Goal: Information Seeking & Learning: Learn about a topic

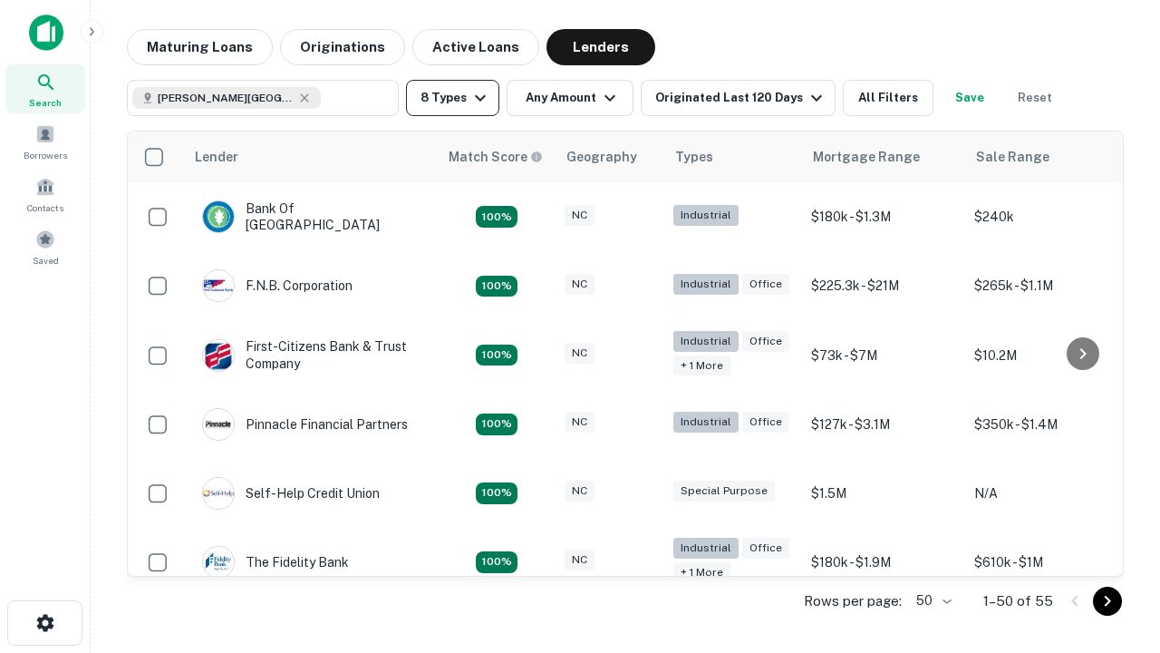
click at [452, 98] on button "8 Types" at bounding box center [452, 98] width 93 height 36
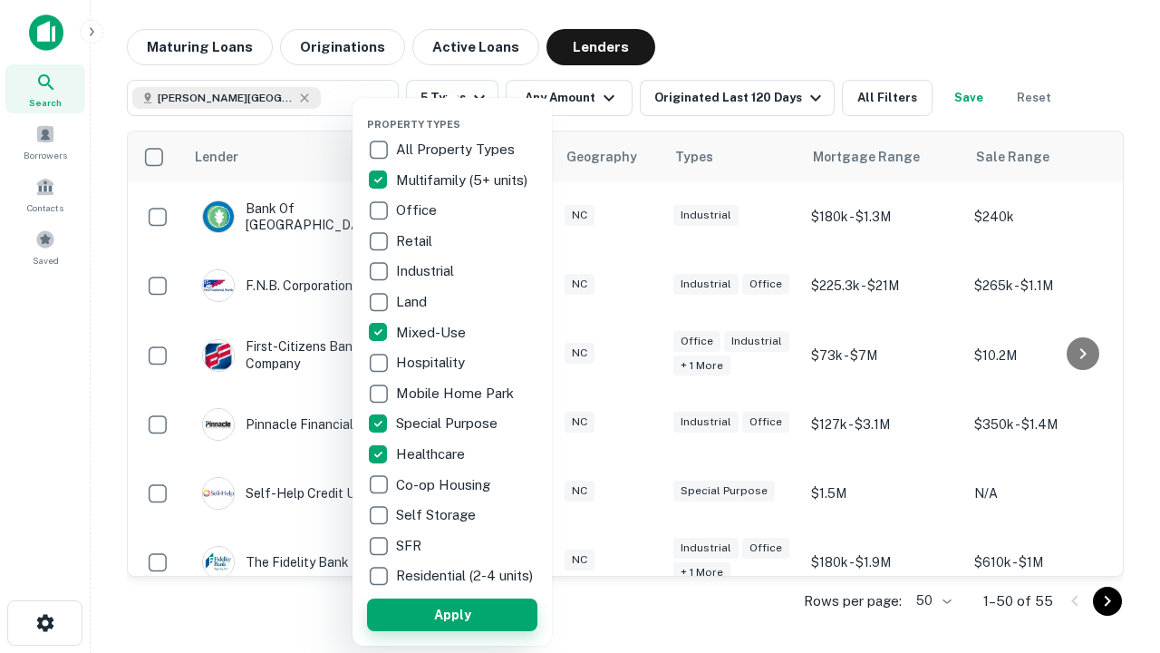
click at [452, 614] on button "Apply" at bounding box center [452, 614] width 170 height 33
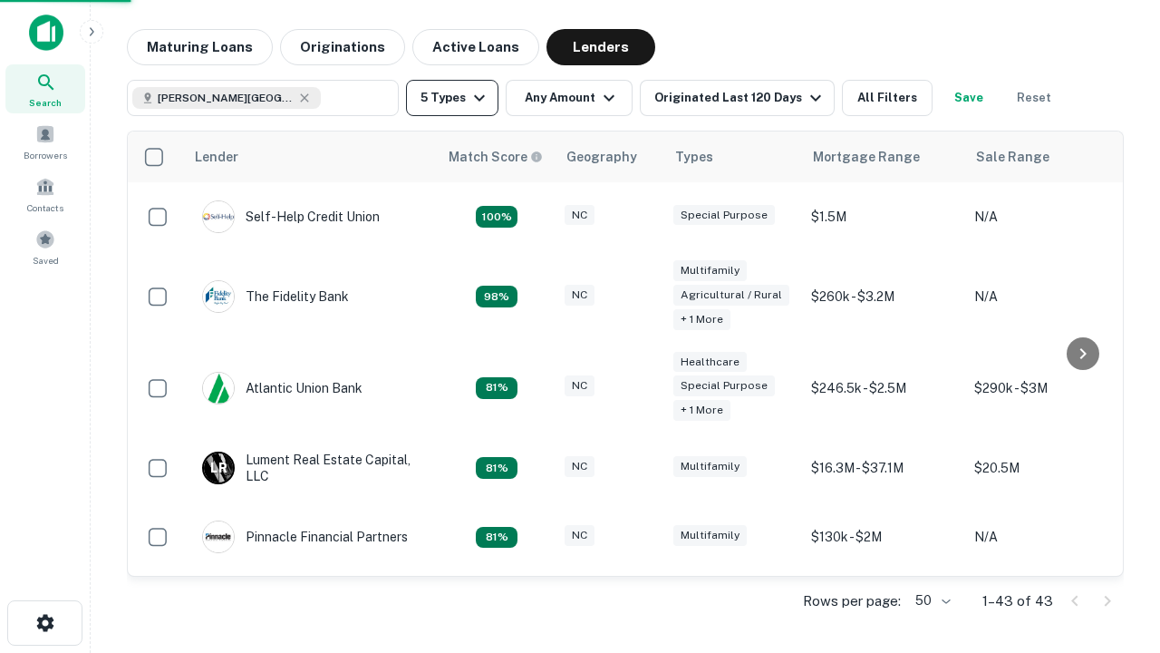
click at [452, 98] on button "5 Types" at bounding box center [452, 98] width 92 height 36
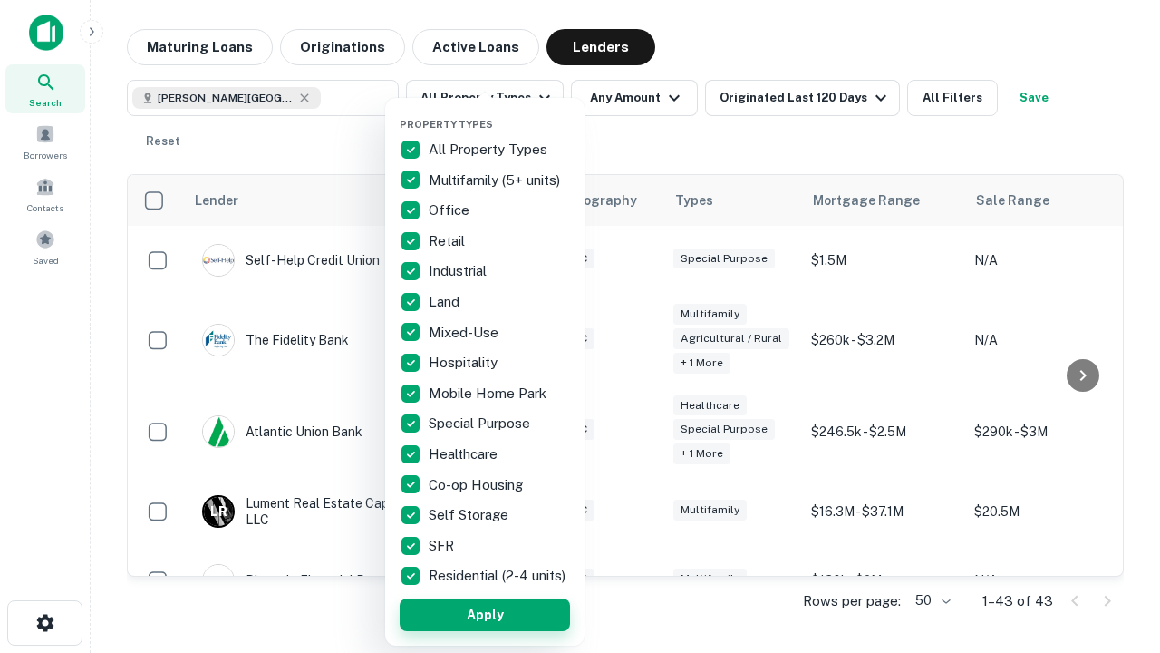
click at [485, 614] on button "Apply" at bounding box center [485, 614] width 170 height 33
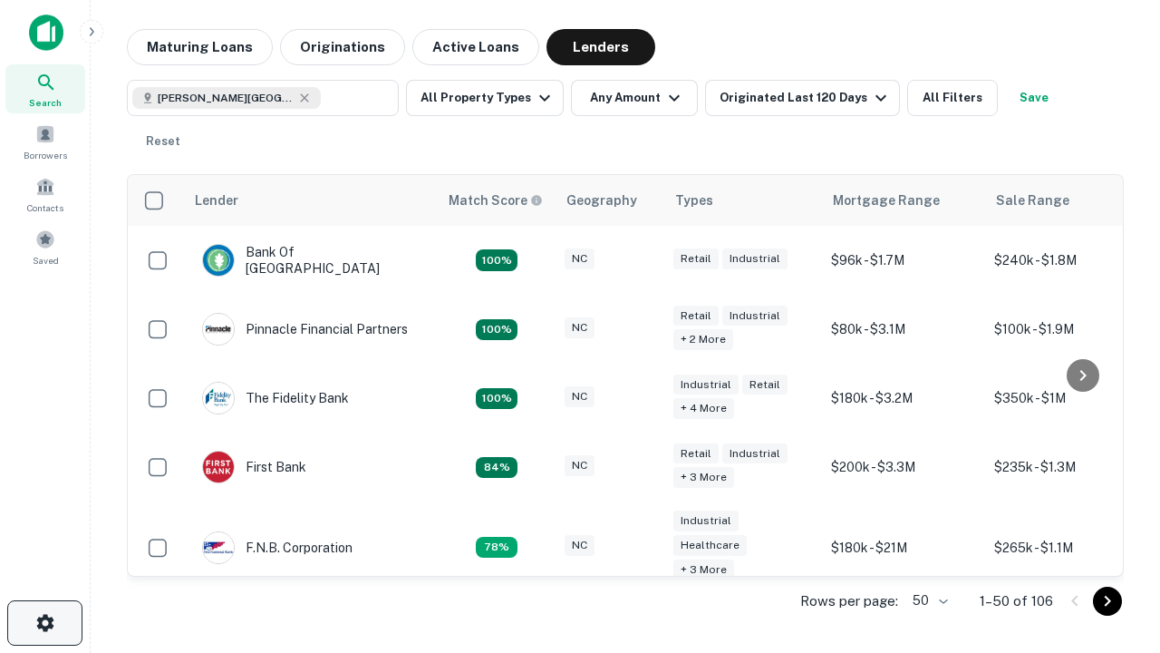
click at [44, 623] on icon "button" at bounding box center [45, 623] width 22 height 22
